Goal: Browse casually: Explore the website without a specific task or goal

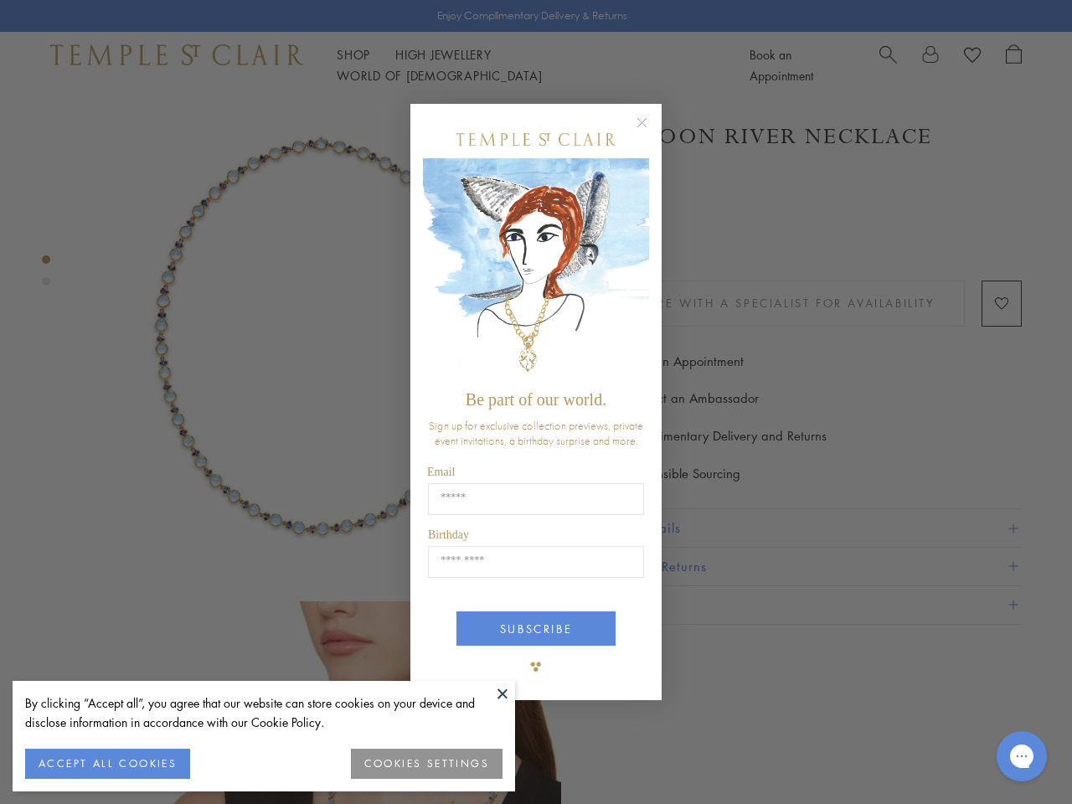
click at [536, 402] on span "Be part of our world." at bounding box center [536, 399] width 141 height 18
click at [502, 693] on button at bounding box center [502, 693] width 25 height 25
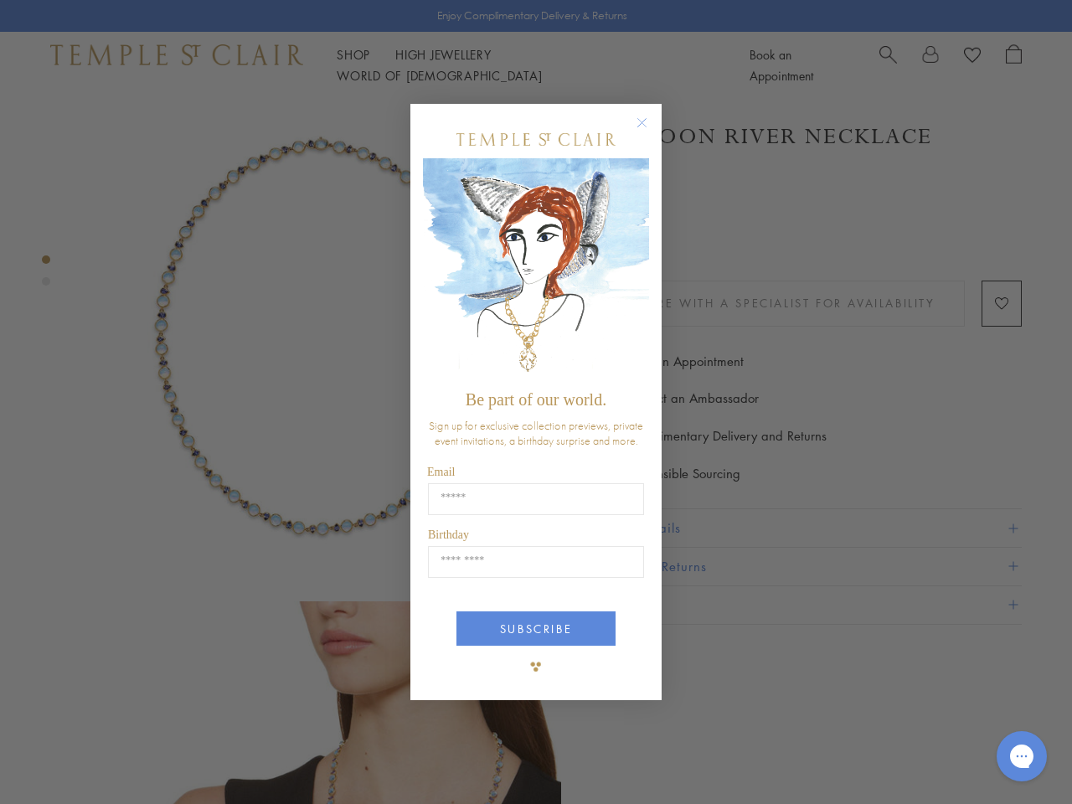
click at [107, 764] on div "Close dialog Be part of our world. Sign up for exclusive collection previews, p…" at bounding box center [536, 402] width 1072 height 804
click at [427, 764] on div "Close dialog Be part of our world. Sign up for exclusive collection previews, p…" at bounding box center [536, 402] width 1072 height 804
click at [650, 130] on icon "Close dialog" at bounding box center [641, 122] width 21 height 21
click at [536, 629] on button "SUBSCRIBE" at bounding box center [535, 628] width 159 height 34
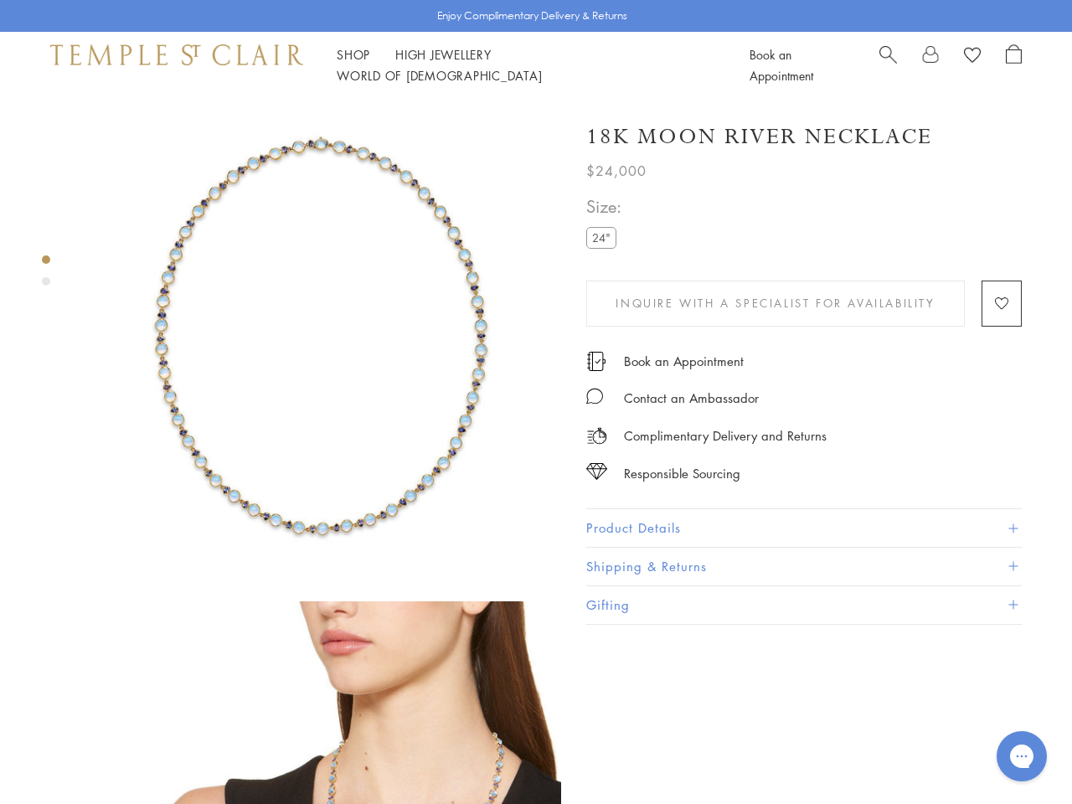
click at [1022, 756] on icon "Gorgias live chat" at bounding box center [1021, 756] width 16 height 16
